Goal: Task Accomplishment & Management: Use online tool/utility

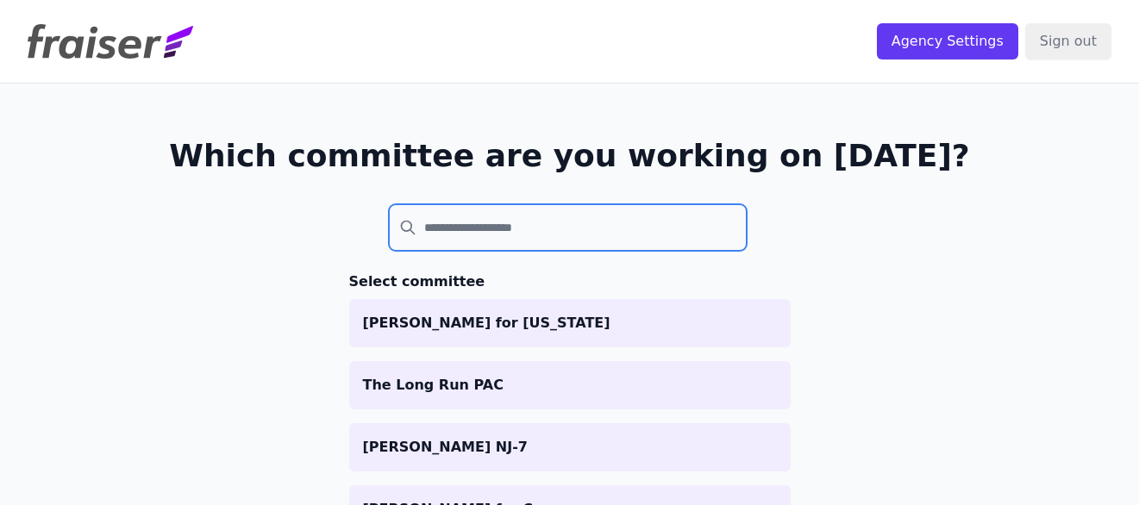
click at [496, 222] on input "search" at bounding box center [568, 227] width 359 height 47
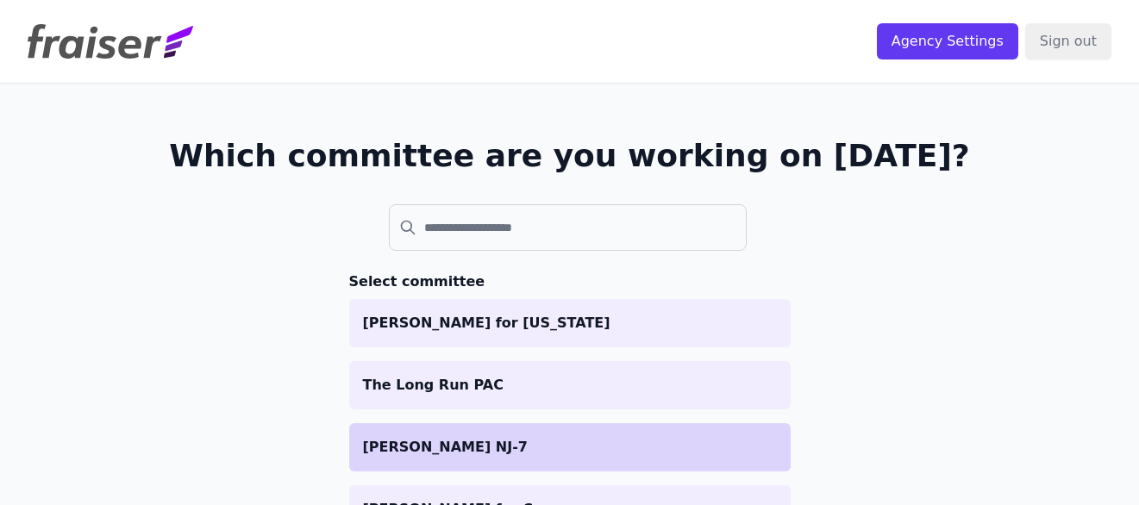
click at [469, 438] on p "[PERSON_NAME] NJ-7" at bounding box center [570, 447] width 414 height 21
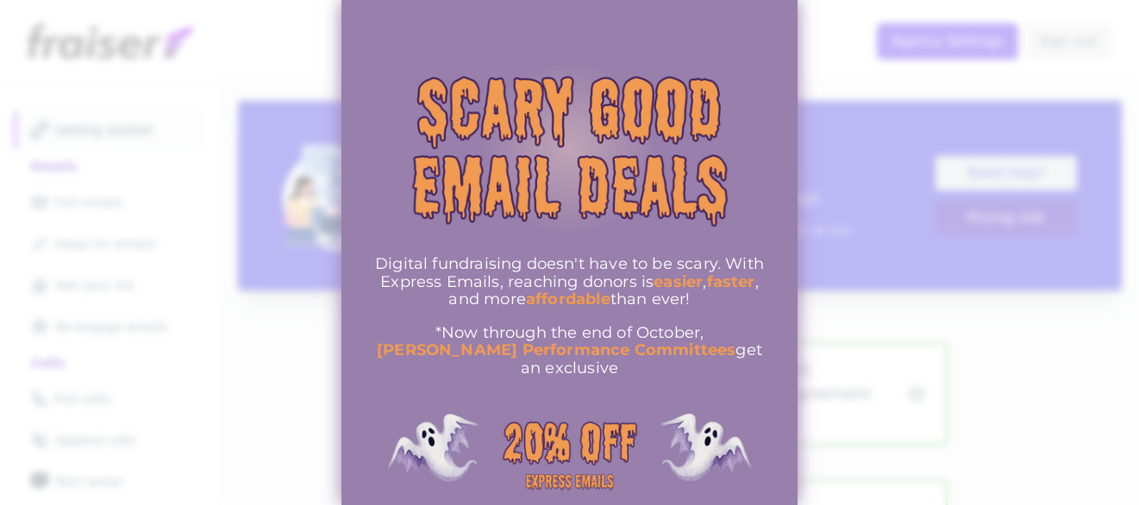
scroll to position [107, 0]
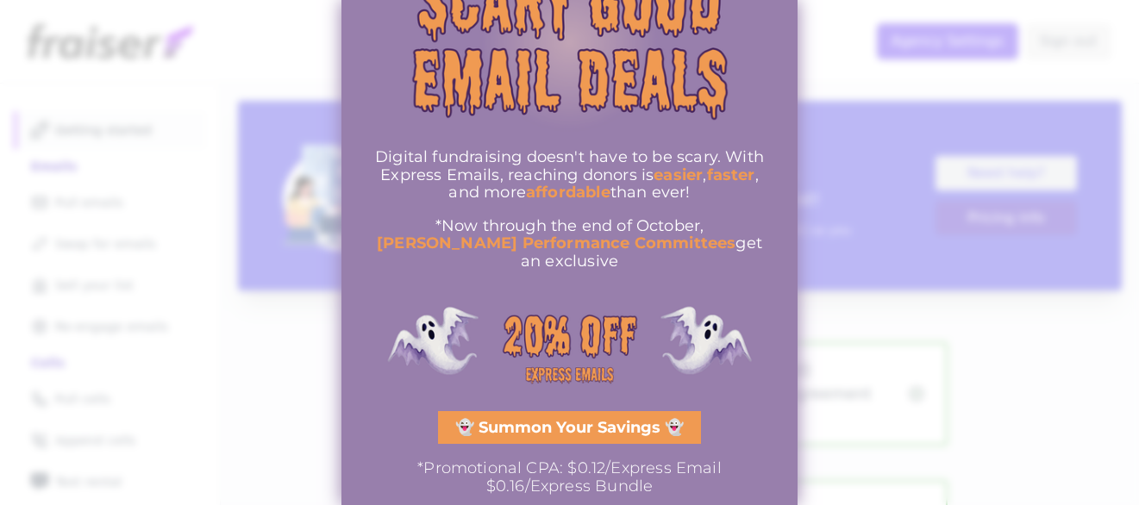
click at [262, 438] on div at bounding box center [569, 252] width 1139 height 505
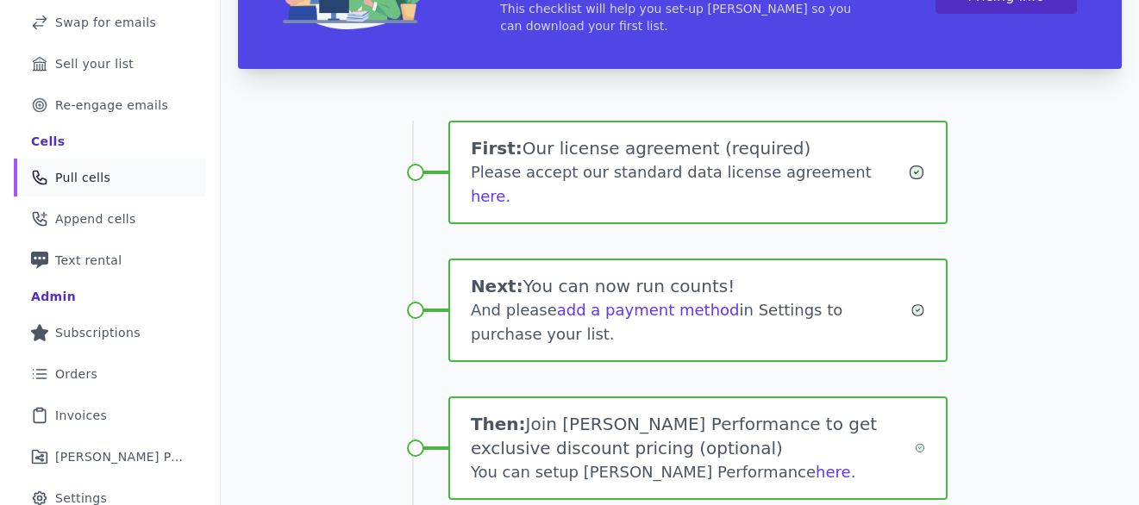
scroll to position [416, 0]
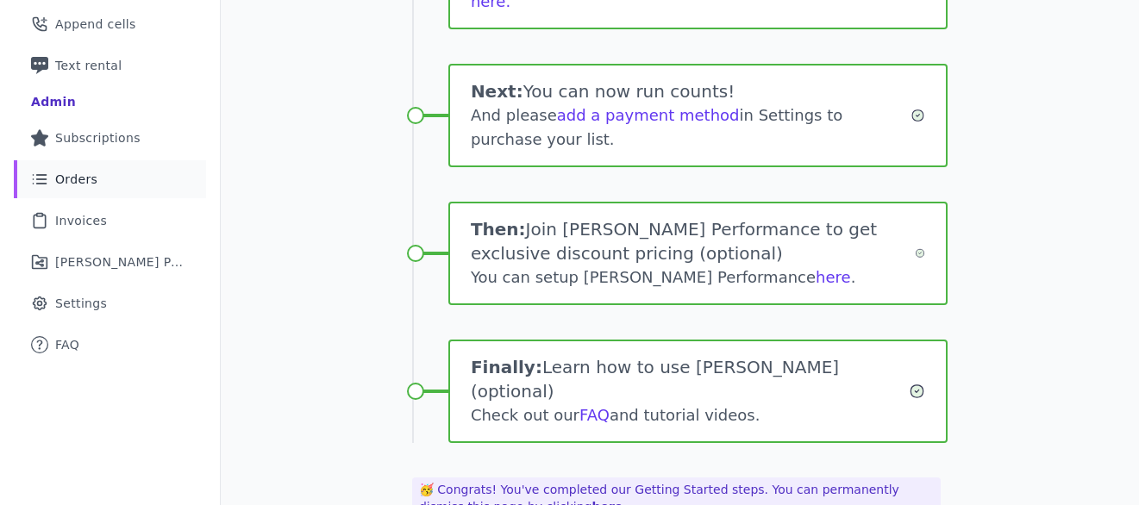
click at [106, 179] on link "List Icon Outline of bulleted list Orders" at bounding box center [110, 179] width 192 height 38
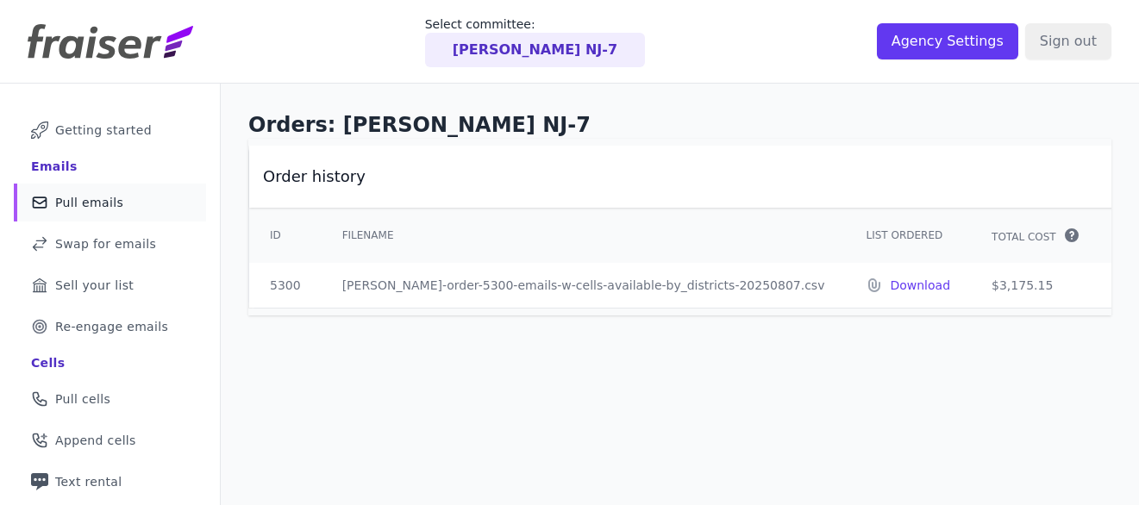
click at [93, 204] on span "Pull emails" at bounding box center [89, 202] width 68 height 17
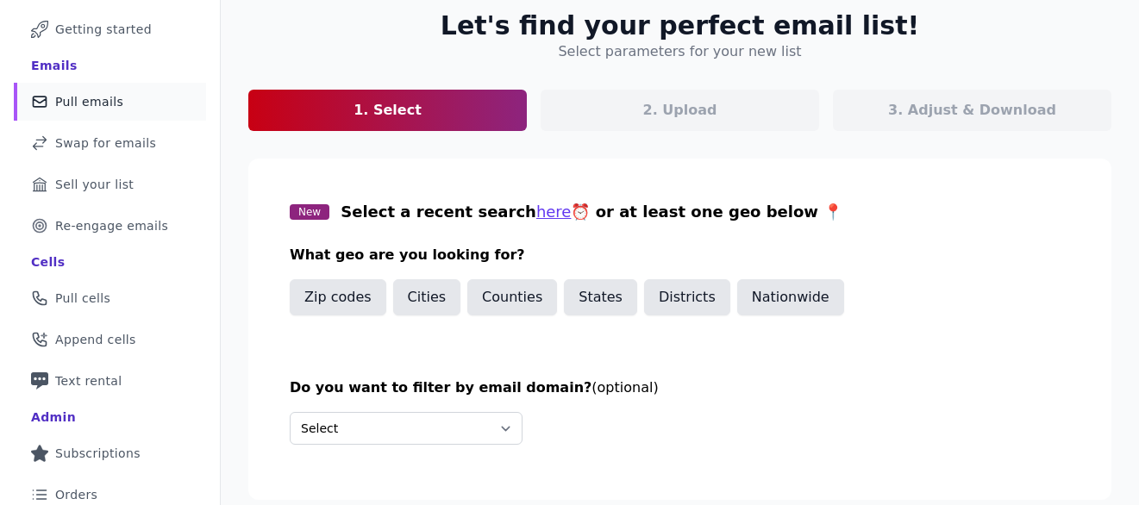
scroll to position [143, 0]
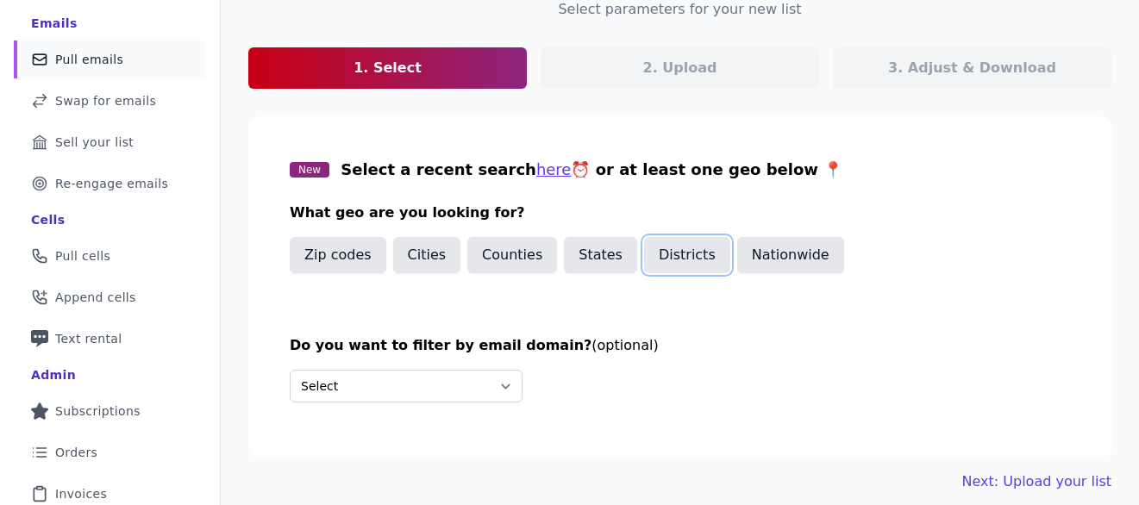
click at [684, 247] on button "Districts" at bounding box center [687, 255] width 86 height 36
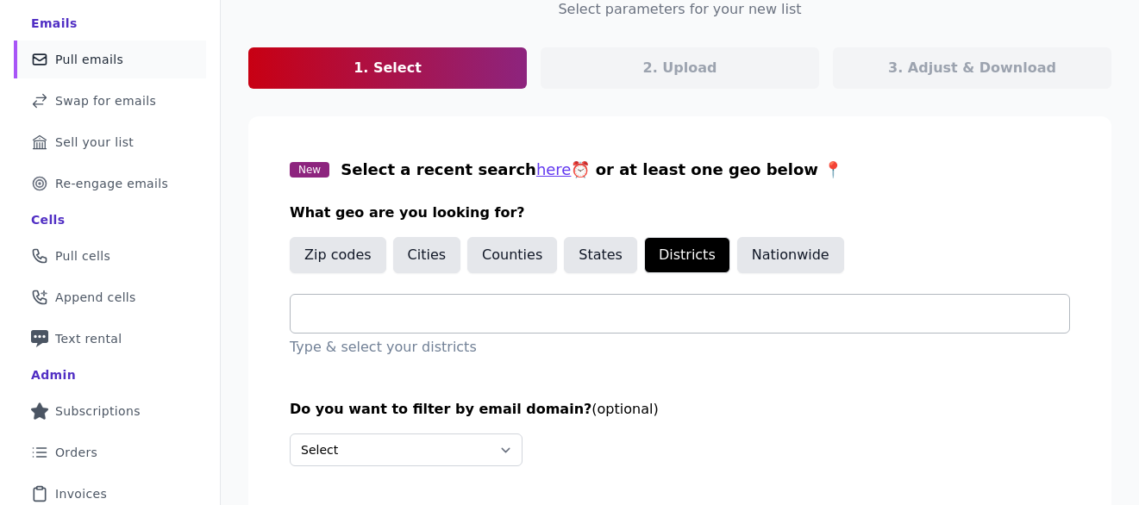
click at [541, 314] on input "text" at bounding box center [686, 313] width 765 height 21
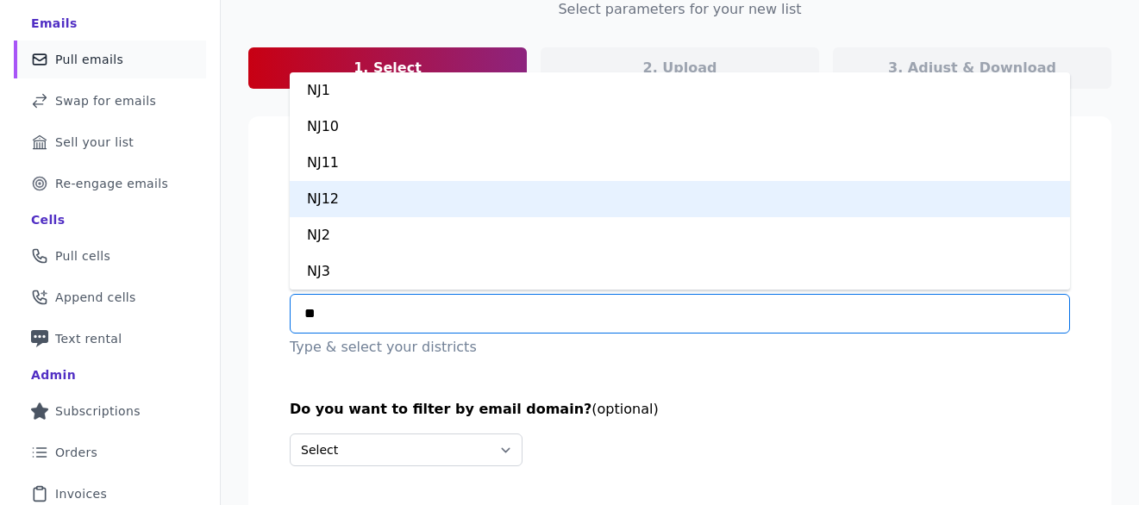
type input "***"
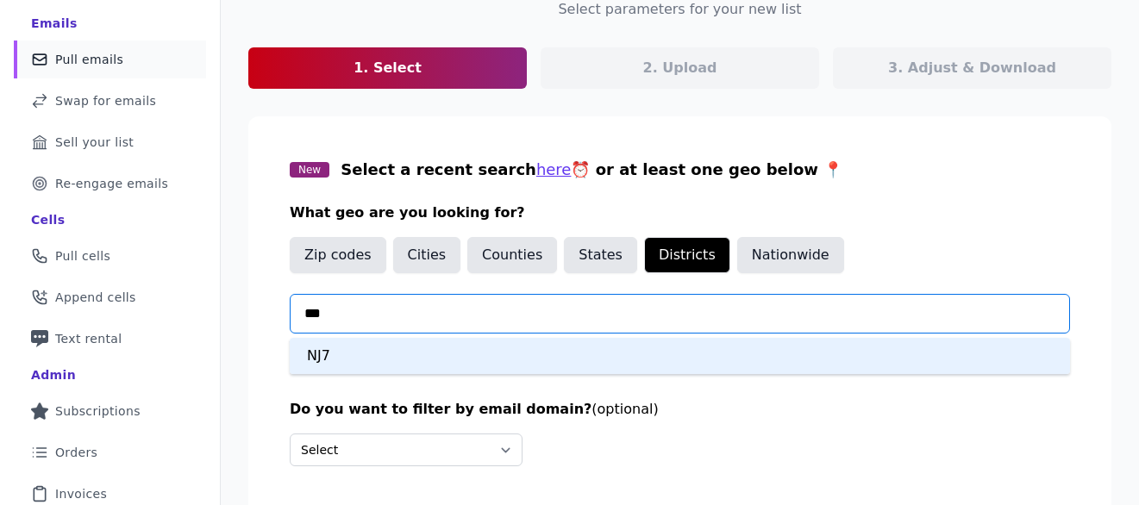
click at [354, 353] on div "NJ7" at bounding box center [680, 356] width 780 height 36
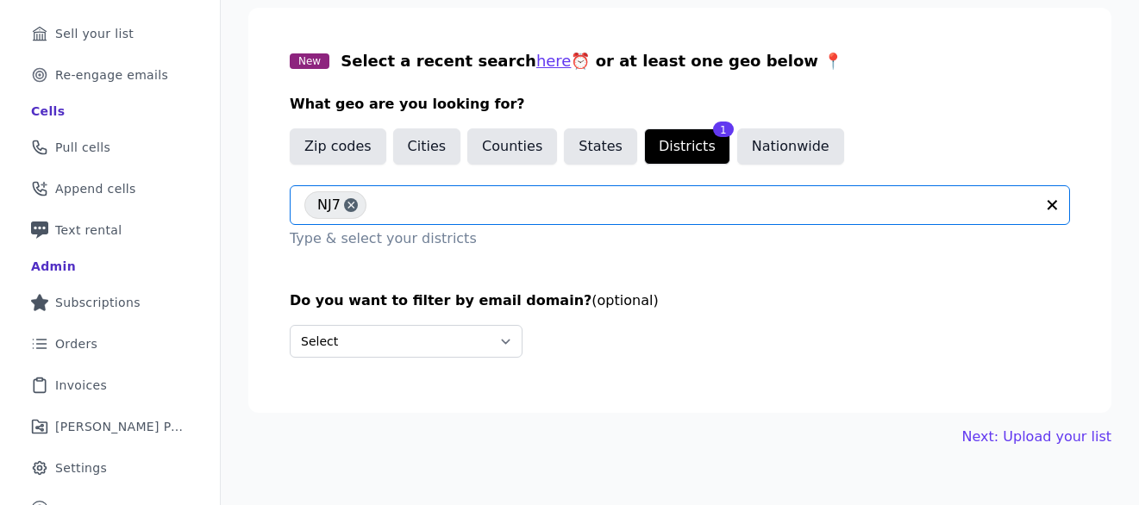
scroll to position [275, 0]
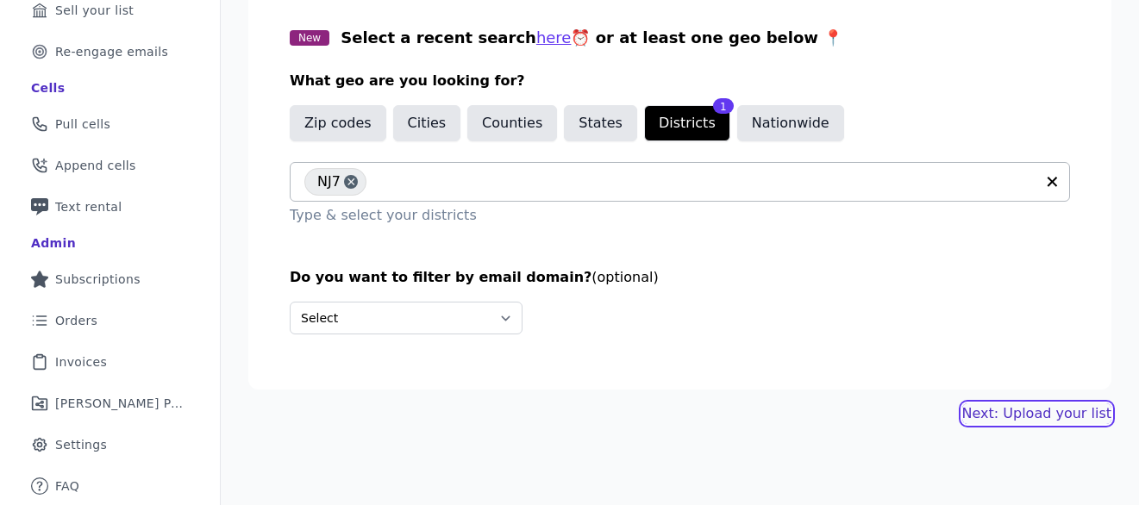
click at [1027, 411] on link "Next: Upload your list" at bounding box center [1036, 413] width 149 height 21
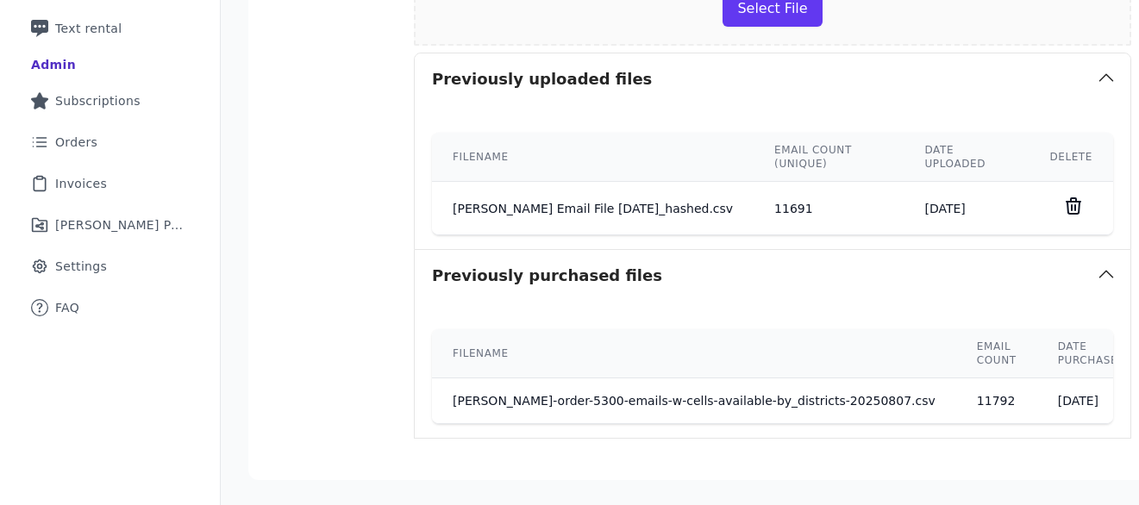
scroll to position [587, 0]
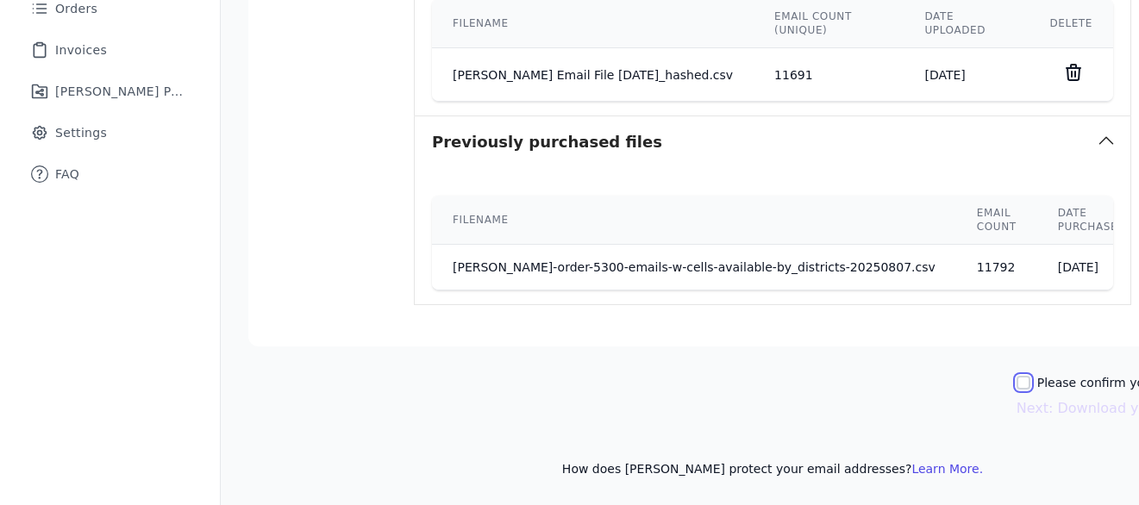
click at [1016, 381] on input "Please confirm you have no lists to upload." at bounding box center [1023, 383] width 14 height 14
checkbox input "true"
click at [1016, 409] on button "Next: Download your list" at bounding box center [1101, 408] width 170 height 21
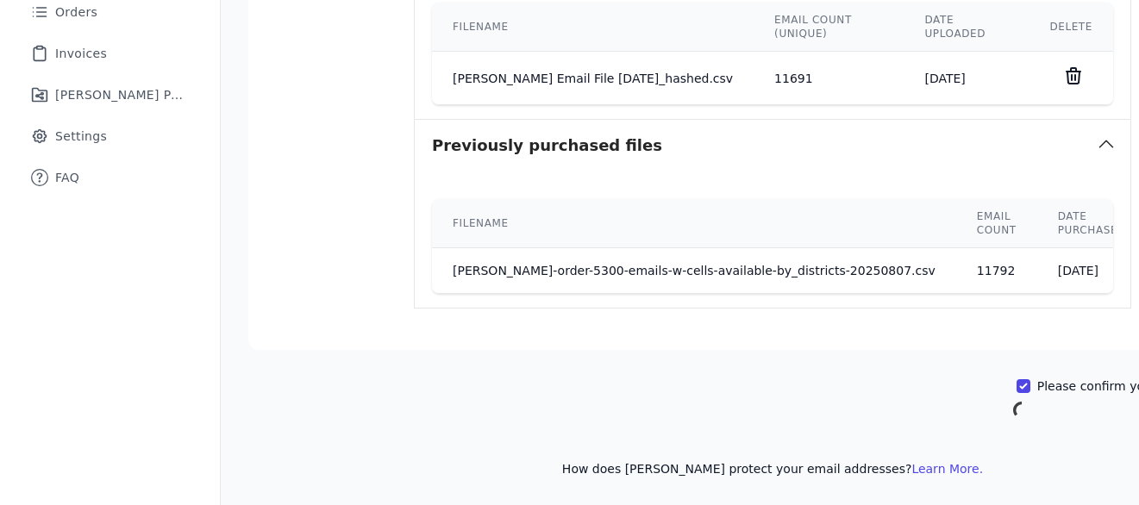
scroll to position [584, 0]
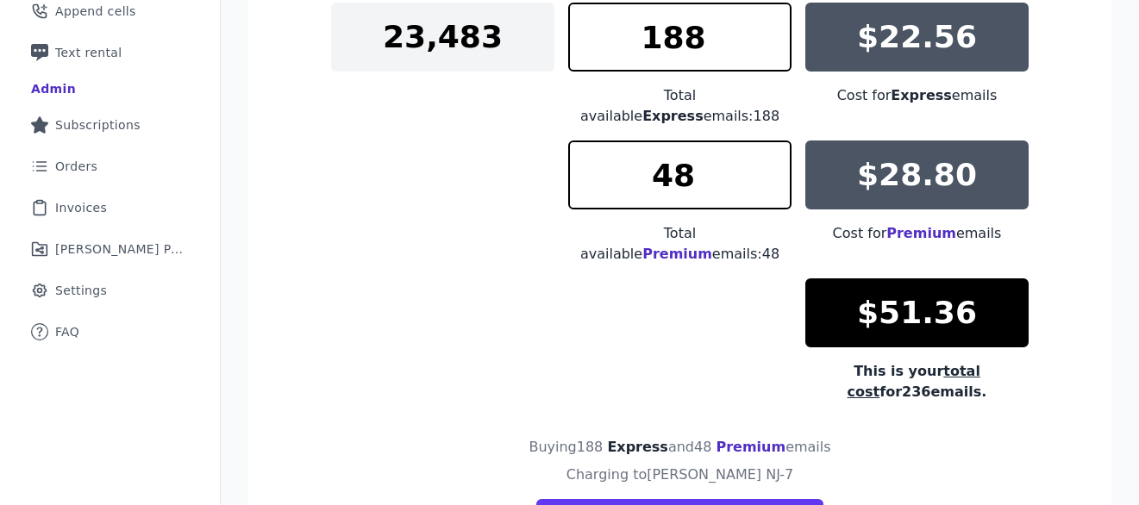
scroll to position [423, 0]
